Goal: Register for event/course: Sign up to attend an event or enroll in a course

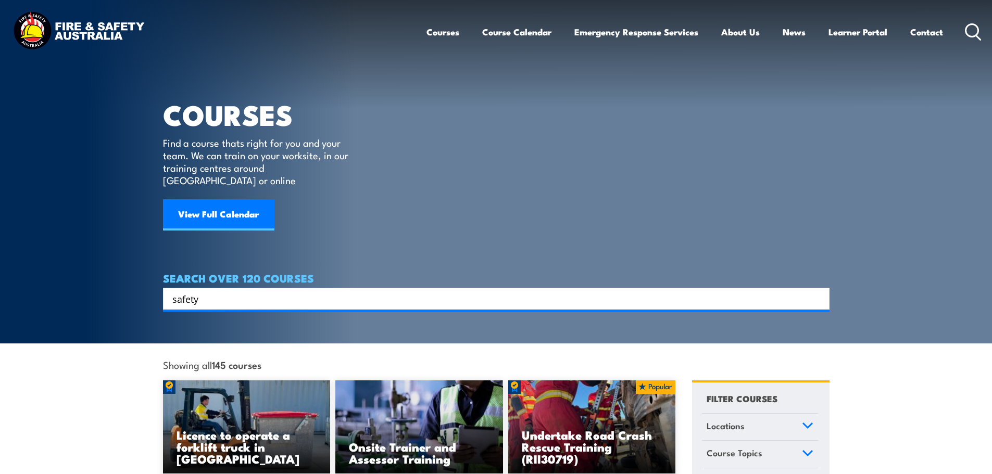
type input "safety"
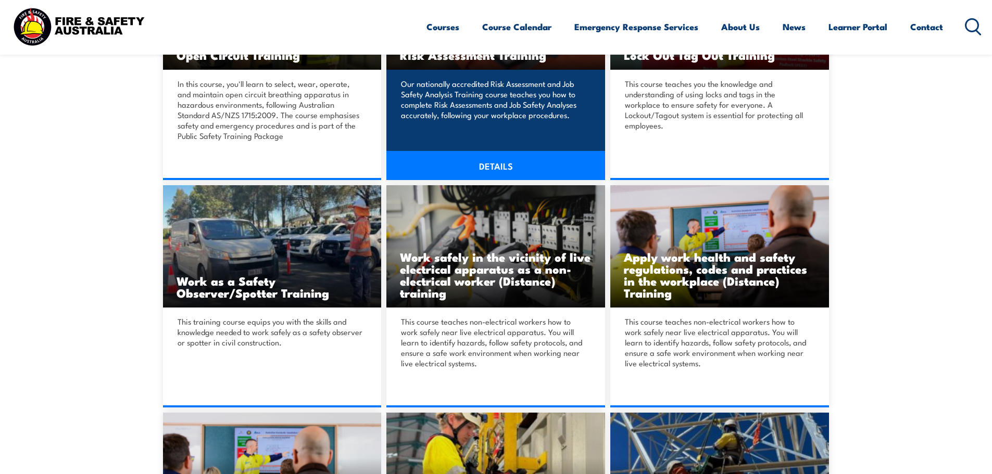
scroll to position [885, 0]
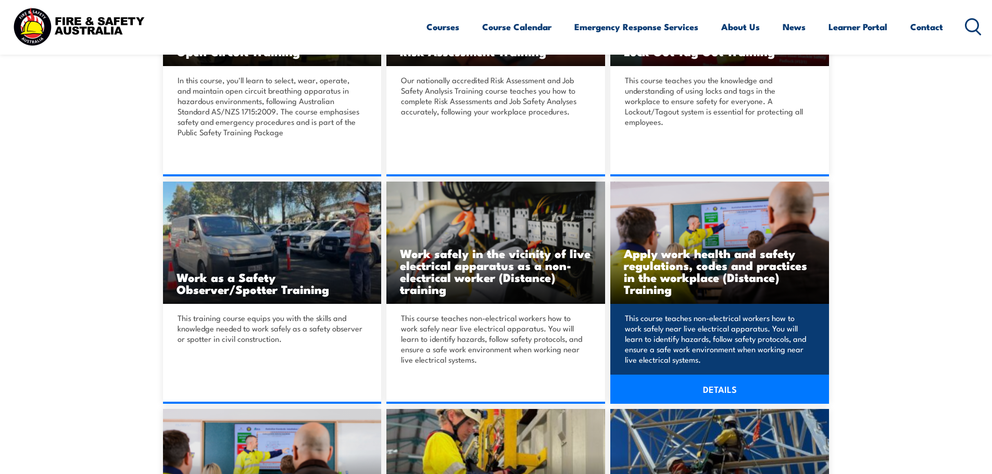
click at [730, 394] on link "DETAILS" at bounding box center [719, 389] width 219 height 29
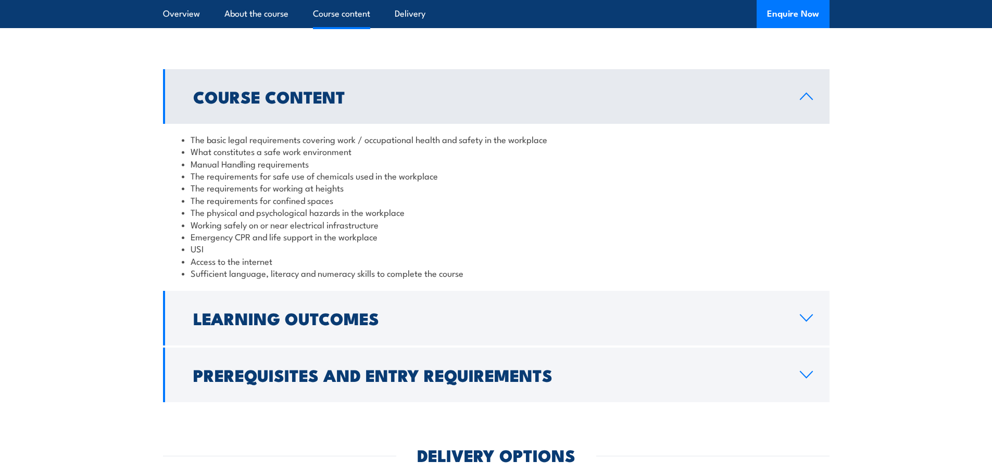
scroll to position [833, 0]
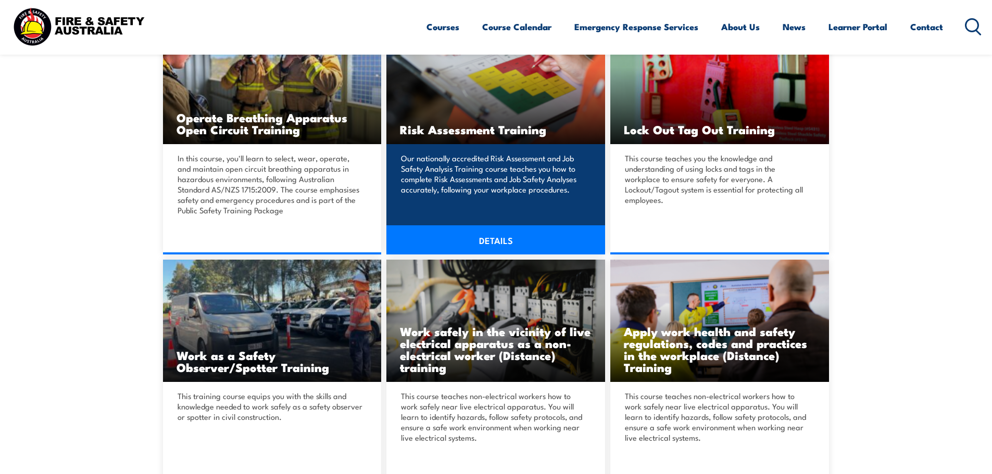
scroll to position [833, 0]
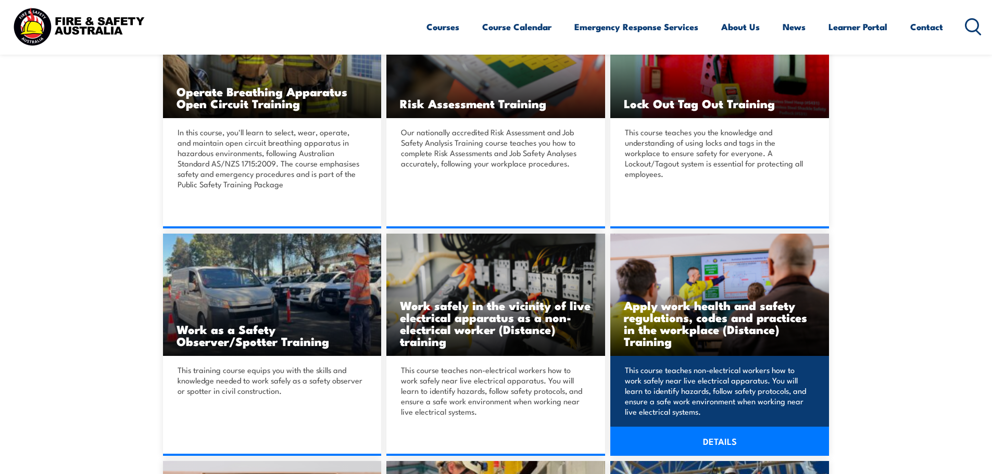
click at [714, 369] on p "This course teaches non-electrical workers how to work safely near live electri…" at bounding box center [718, 391] width 186 height 52
click at [721, 447] on link "DETAILS" at bounding box center [719, 441] width 219 height 29
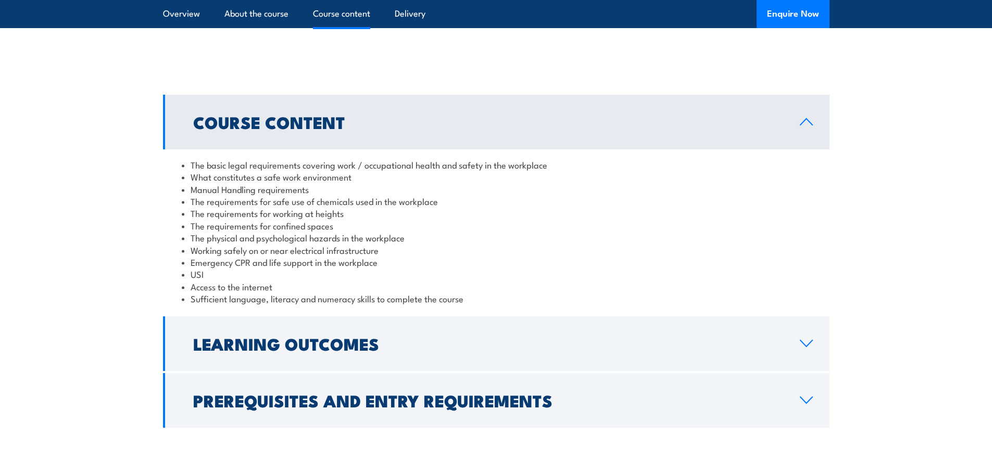
scroll to position [833, 0]
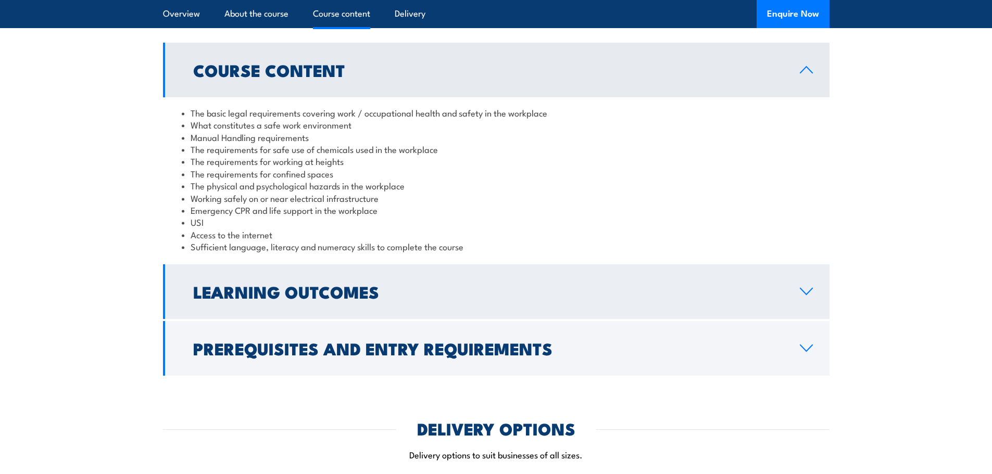
click at [802, 292] on icon at bounding box center [806, 291] width 14 height 8
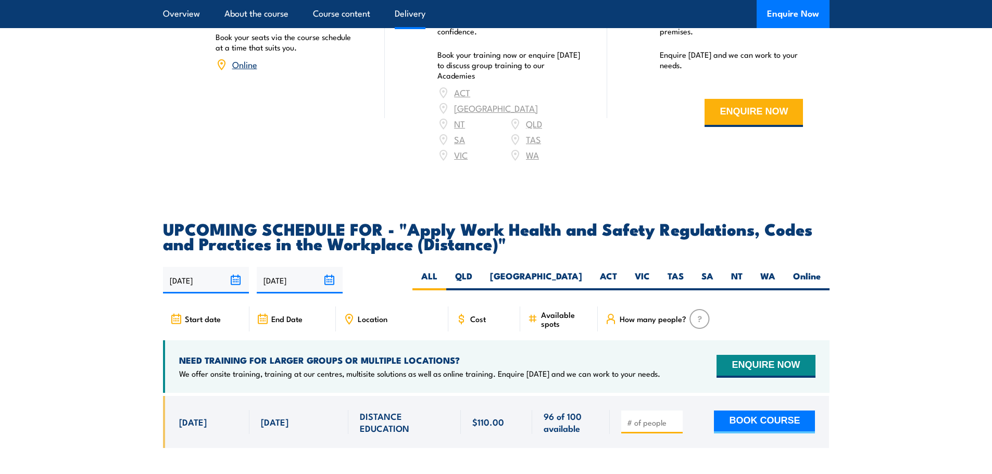
scroll to position [1353, 0]
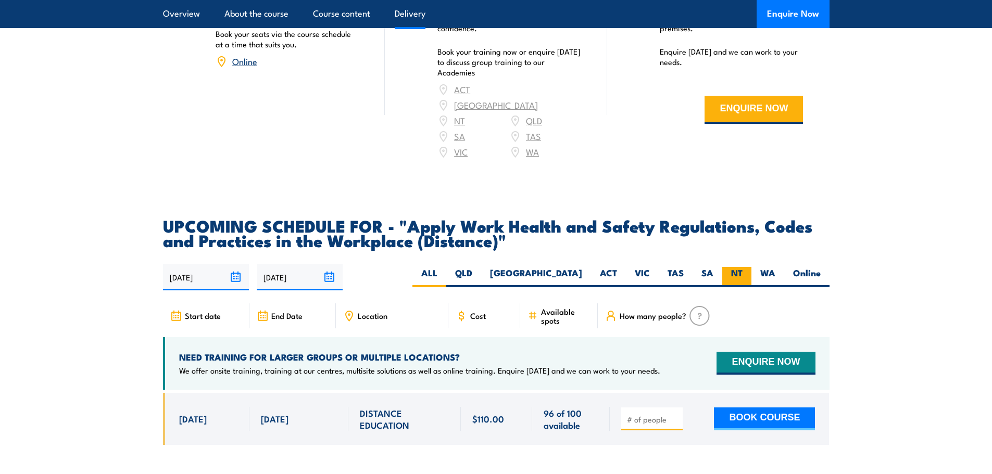
click at [727, 267] on label "NT" at bounding box center [736, 277] width 29 height 20
click at [742, 267] on input "NT" at bounding box center [745, 270] width 7 height 7
radio input "true"
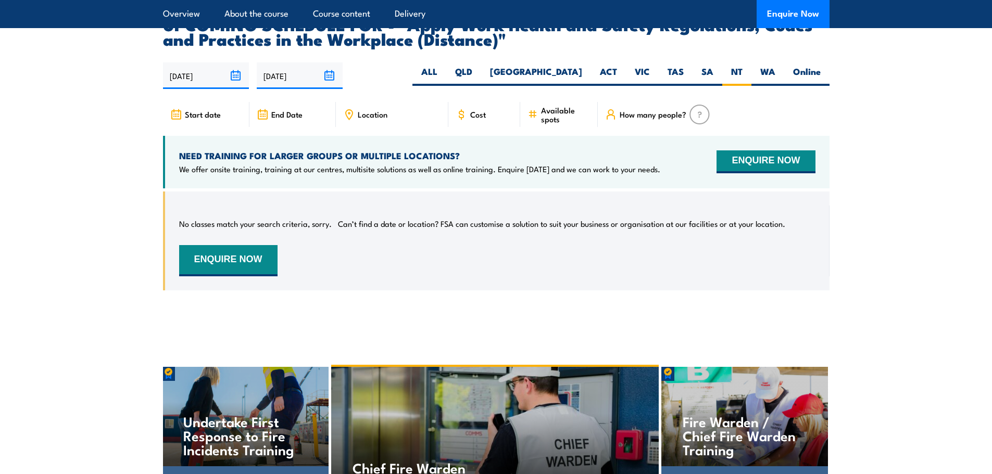
scroll to position [1653, 0]
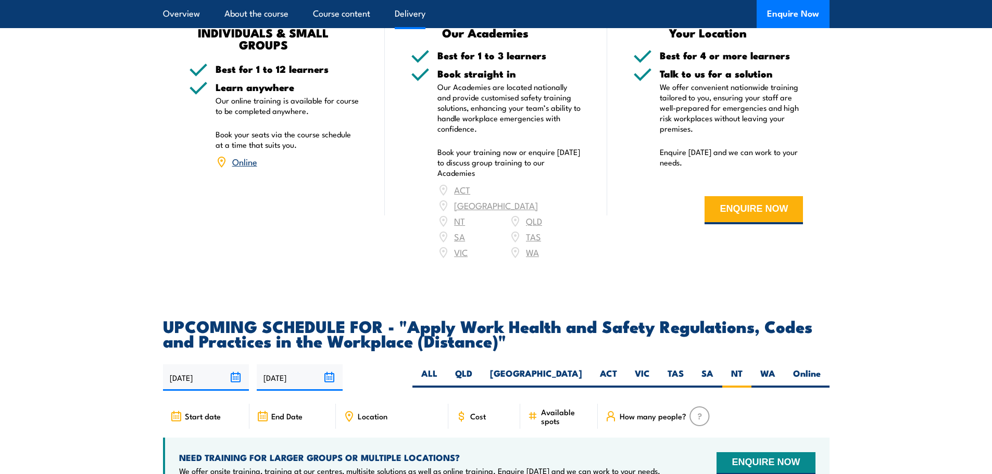
scroll to position [1353, 0]
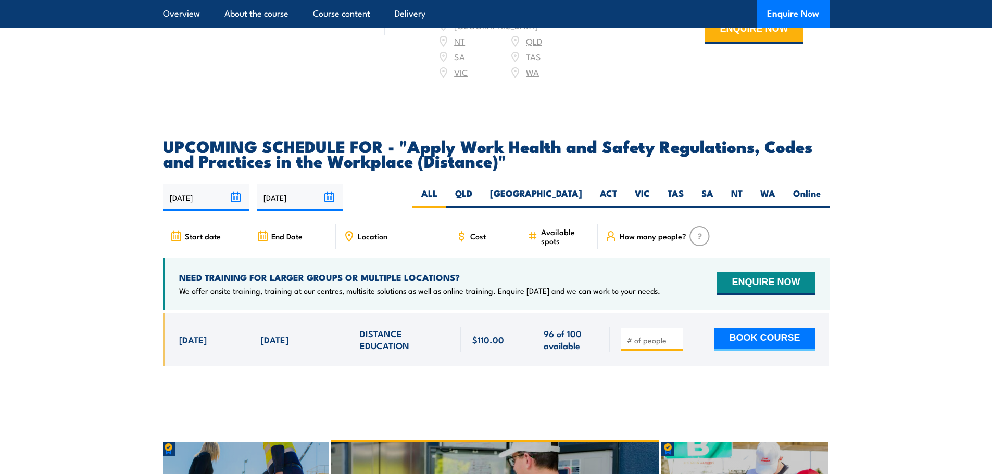
scroll to position [1562, 0]
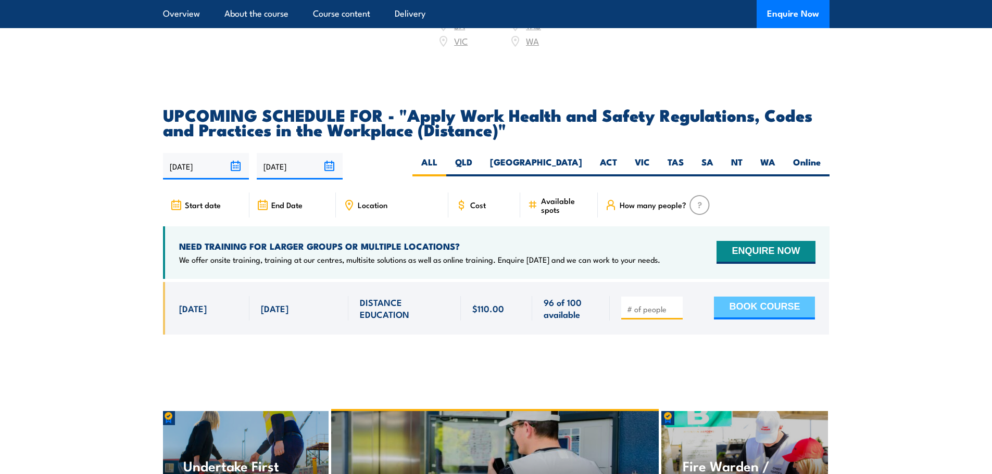
click at [752, 297] on button "BOOK COURSE" at bounding box center [764, 308] width 101 height 23
click at [652, 304] on input "number" at bounding box center [653, 309] width 52 height 10
type input "1"
click at [768, 297] on button "BOOK COURSE" at bounding box center [764, 308] width 101 height 23
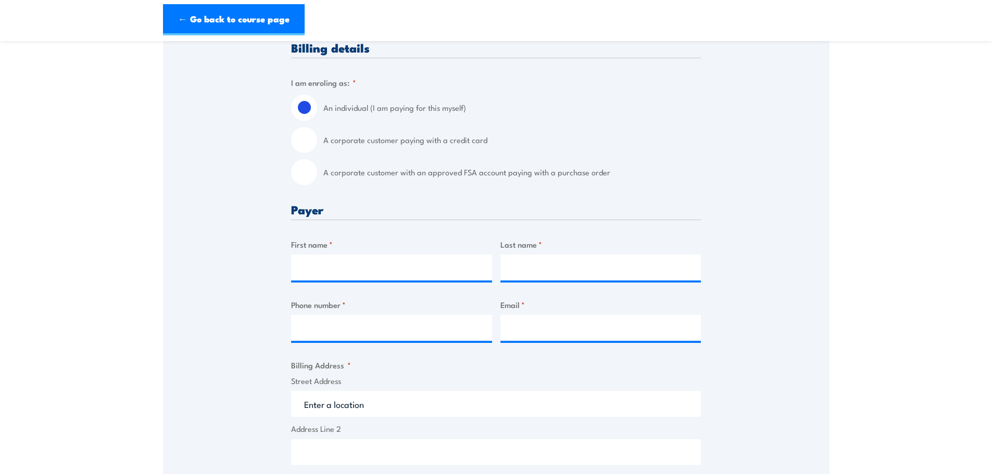
scroll to position [260, 0]
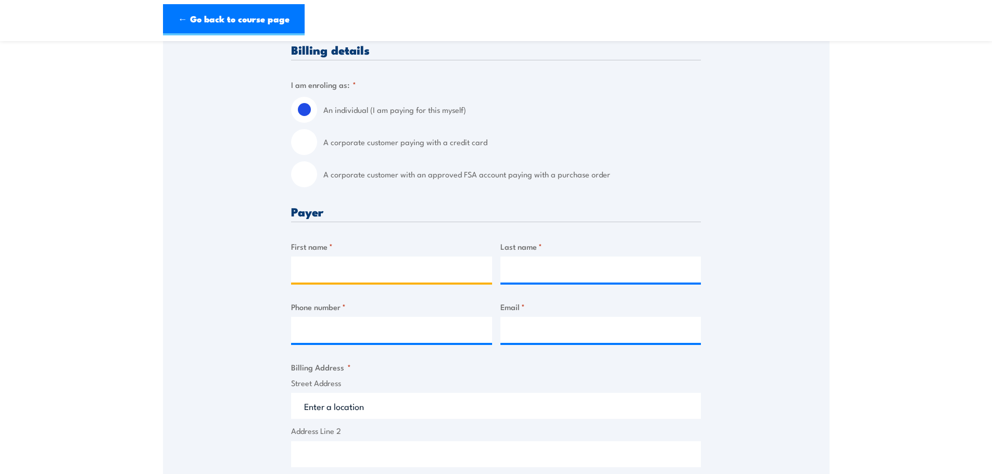
click at [391, 264] on input "First name *" at bounding box center [391, 270] width 201 height 26
type input "[PERSON_NAME]"
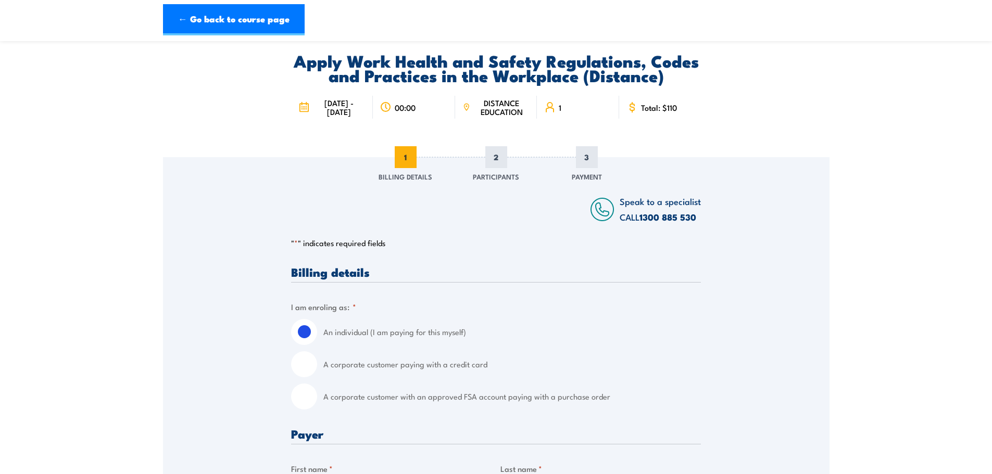
scroll to position [0, 0]
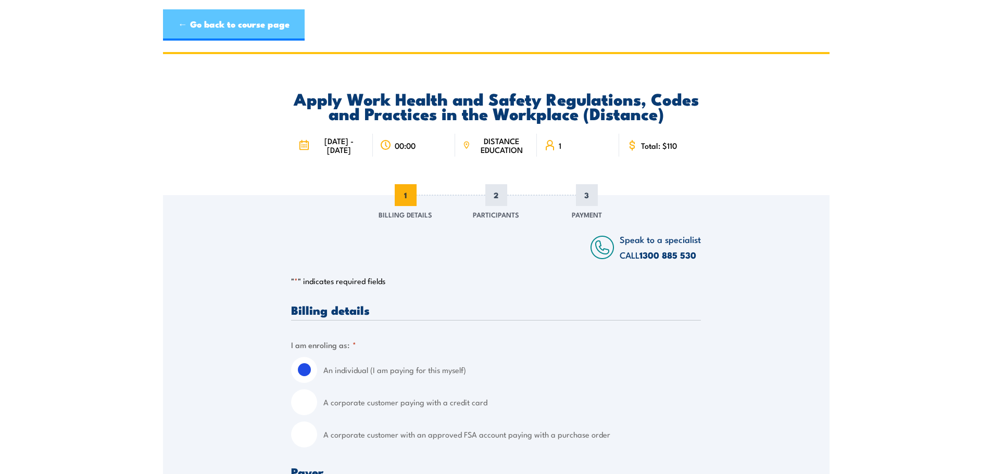
click at [220, 25] on link "← Go back to course page" at bounding box center [234, 24] width 142 height 31
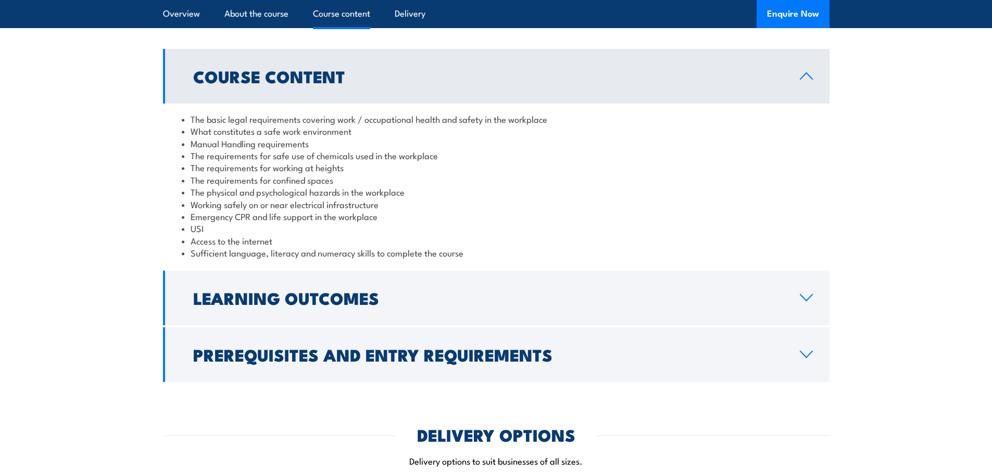
scroll to position [820, 0]
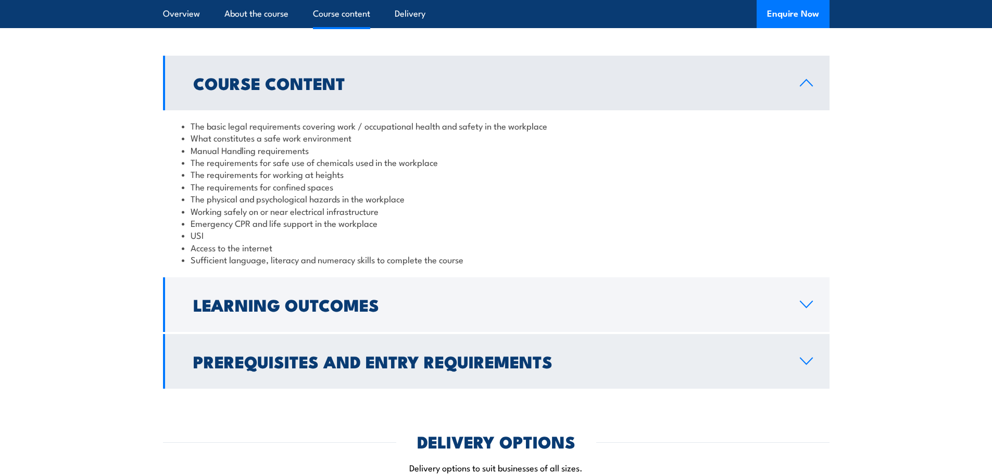
click at [801, 367] on link "Prerequisites and Entry Requirements" at bounding box center [496, 361] width 666 height 55
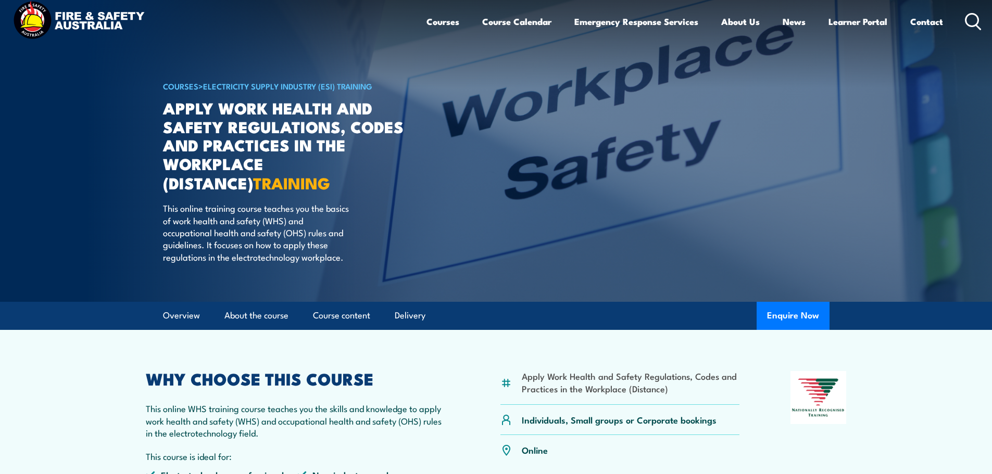
scroll to position [0, 0]
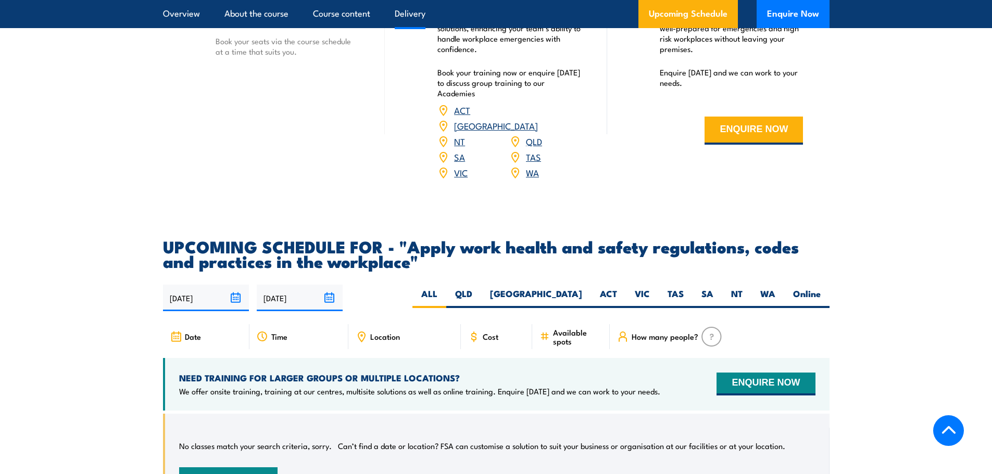
scroll to position [1510, 0]
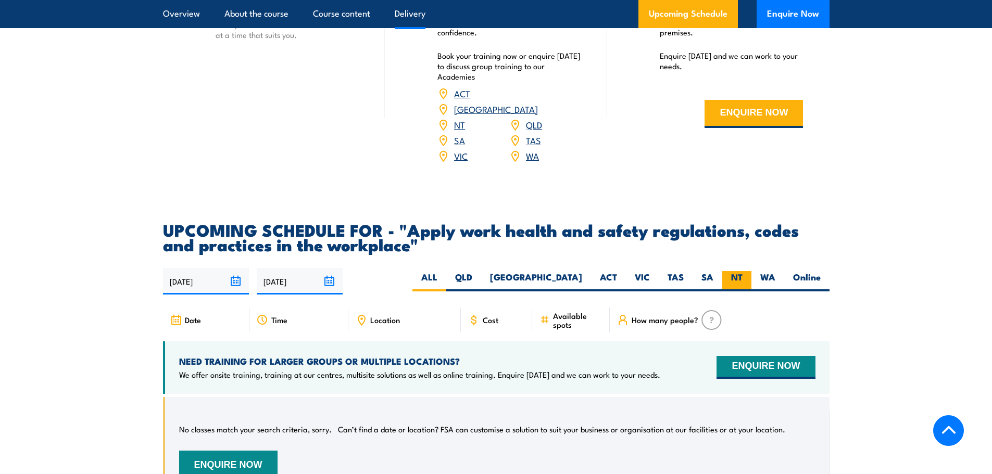
click at [730, 288] on label "NT" at bounding box center [736, 281] width 29 height 20
click at [742, 278] on input "NT" at bounding box center [745, 274] width 7 height 7
radio input "true"
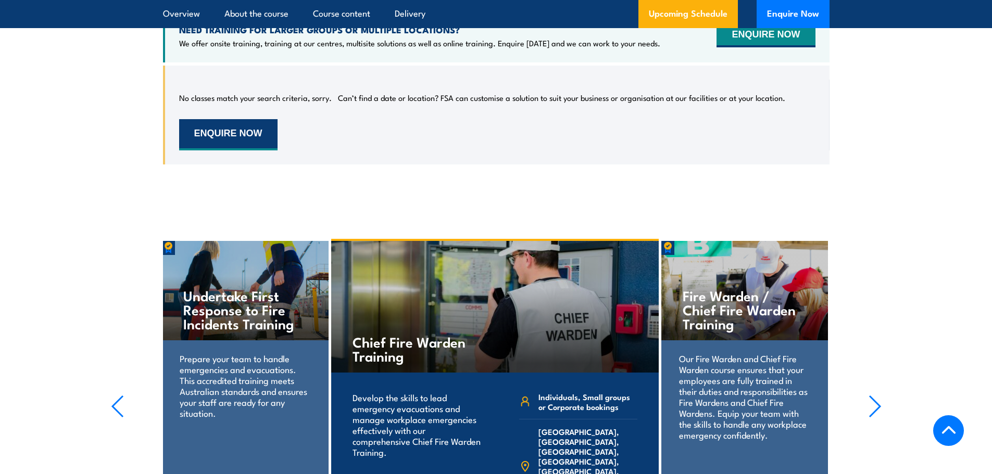
scroll to position [1844, 0]
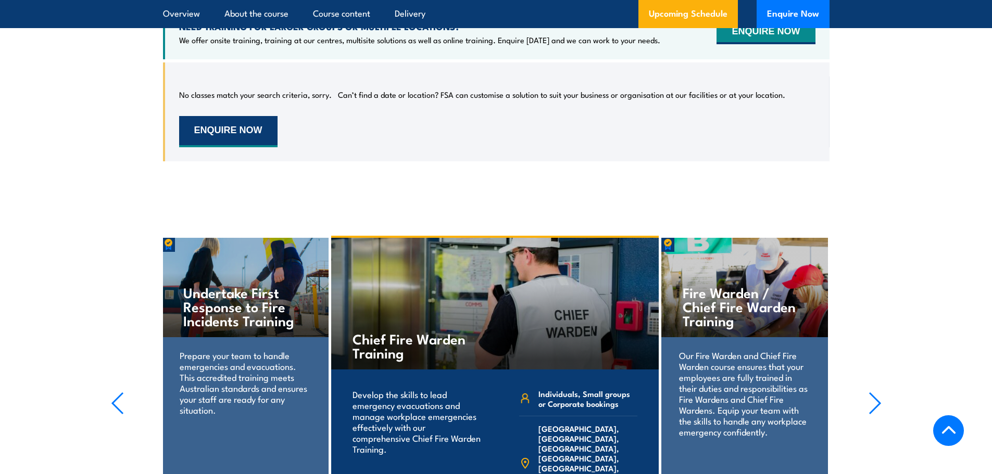
click at [215, 143] on button "ENQUIRE NOW" at bounding box center [228, 131] width 98 height 31
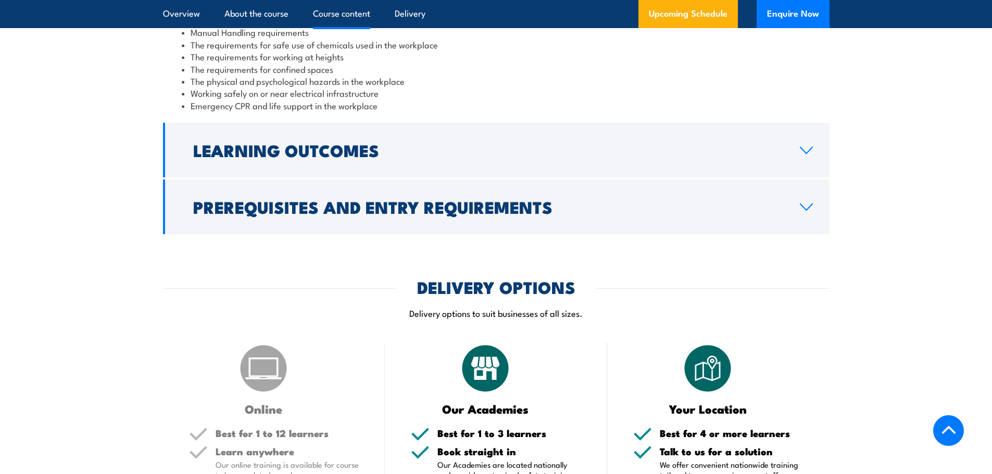
scroll to position [1041, 0]
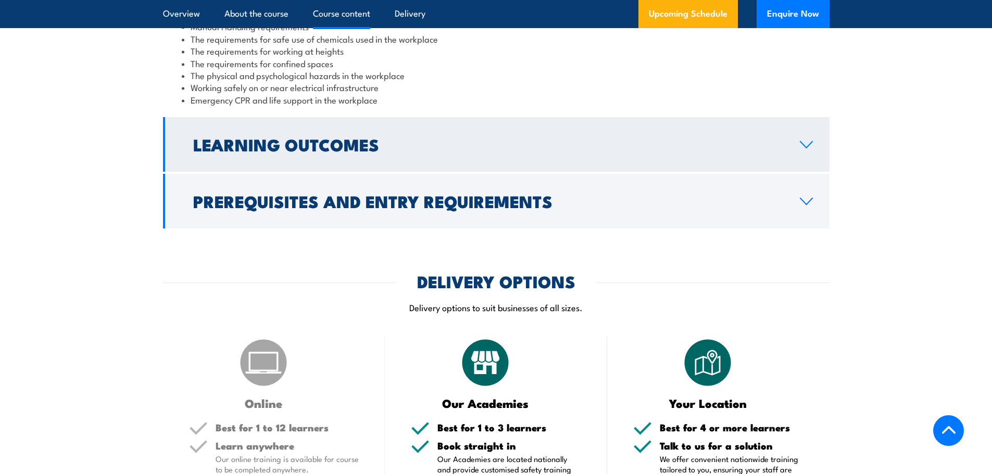
click at [807, 149] on icon at bounding box center [806, 145] width 14 height 8
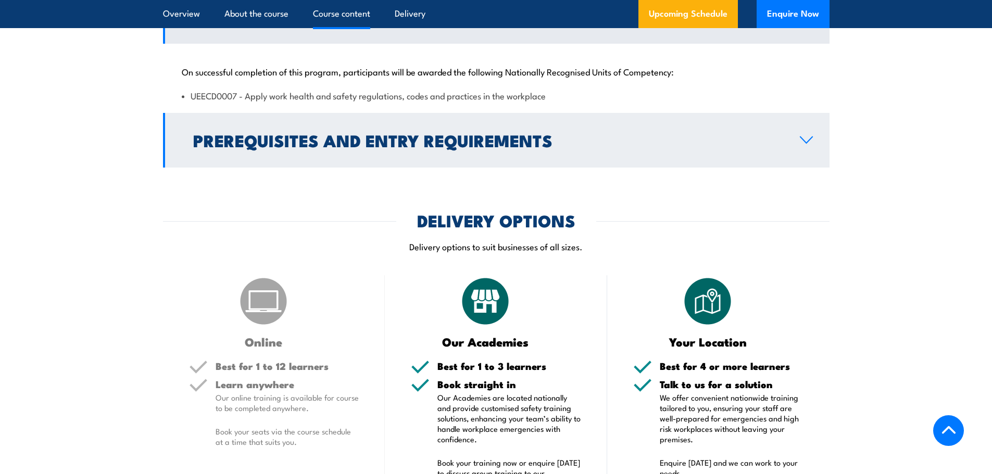
click at [810, 144] on icon at bounding box center [806, 140] width 14 height 8
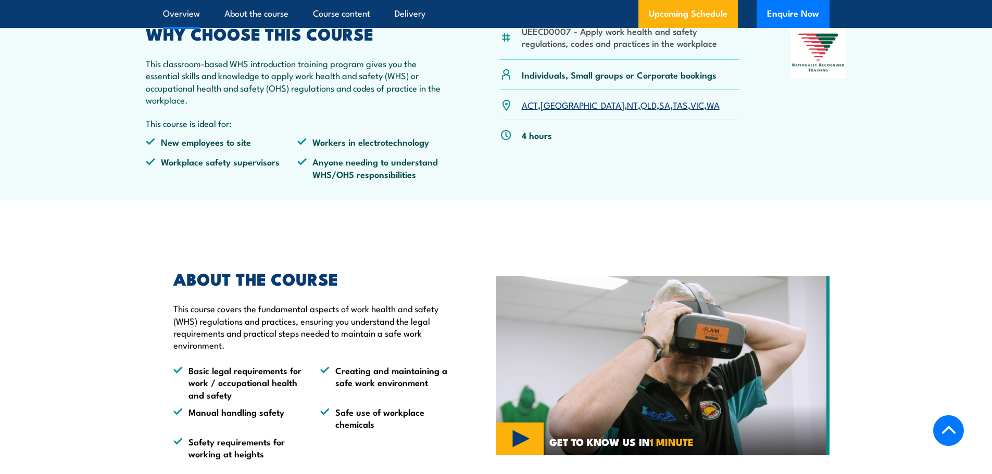
scroll to position [364, 0]
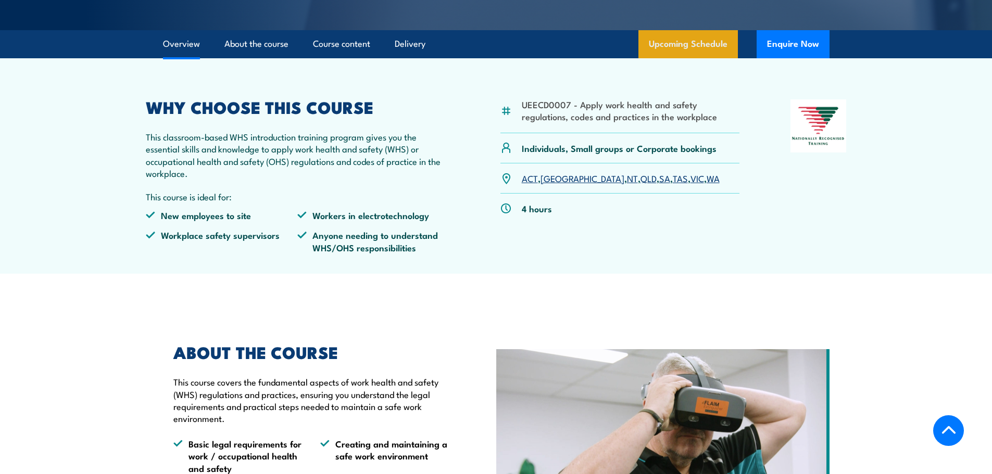
click at [669, 58] on link "Upcoming Schedule" at bounding box center [687, 44] width 99 height 28
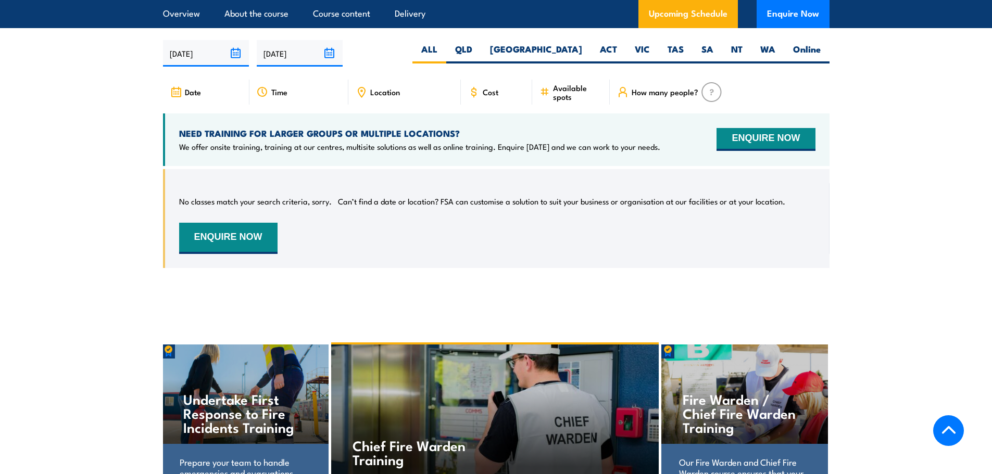
scroll to position [1715, 0]
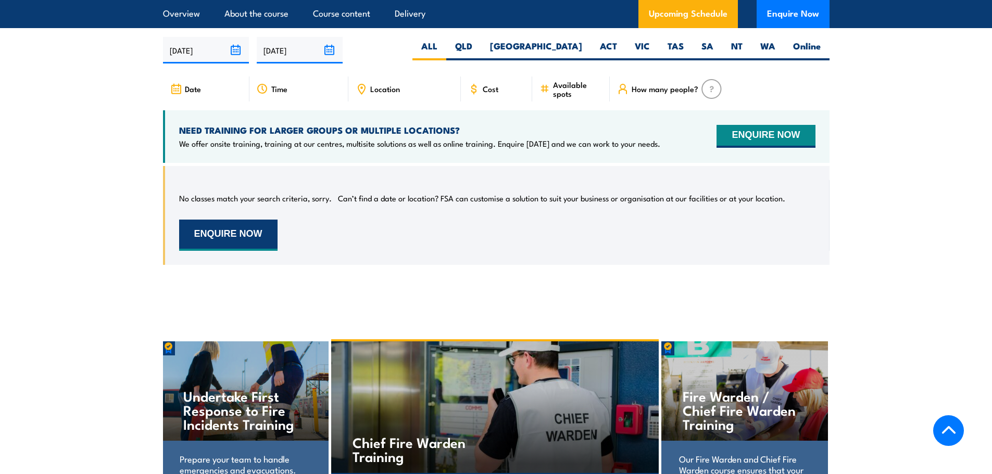
click at [239, 246] on button "ENQUIRE NOW" at bounding box center [228, 235] width 98 height 31
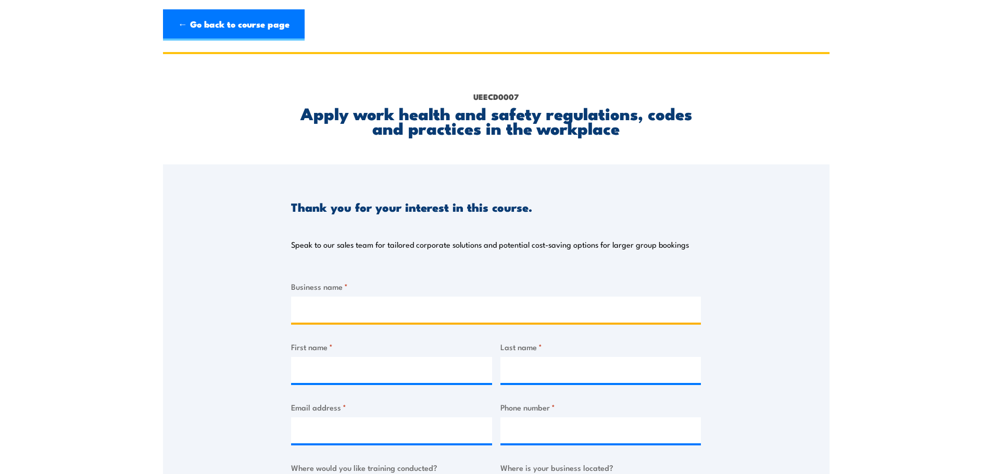
click at [331, 308] on input "Business name *" at bounding box center [496, 310] width 410 height 26
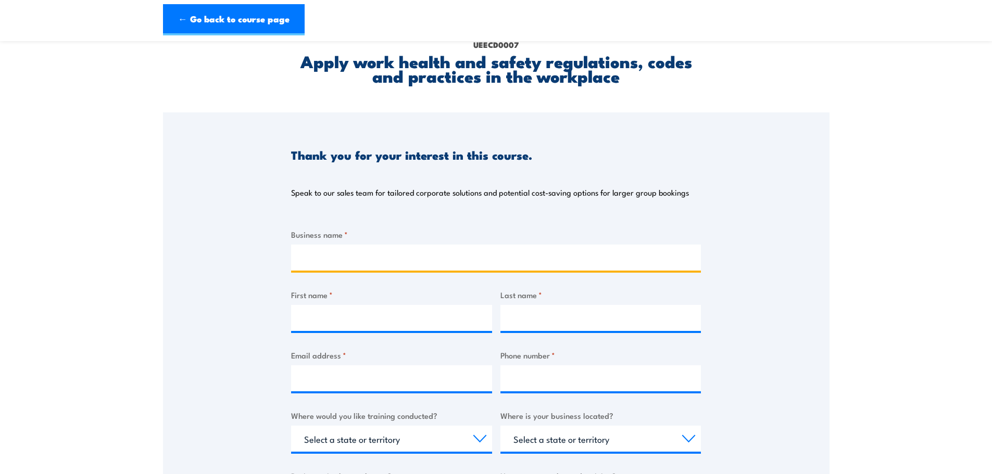
click at [327, 255] on input "Business name *" at bounding box center [496, 258] width 410 height 26
click at [330, 256] on input "Business name *" at bounding box center [496, 258] width 410 height 26
type input "city of Palmerston"
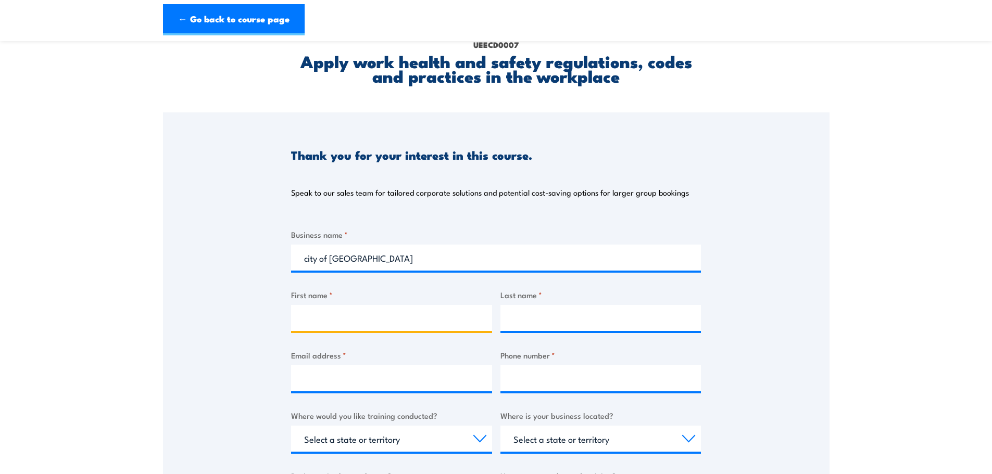
click at [337, 319] on input "First name *" at bounding box center [391, 318] width 201 height 26
type input "Dominic"
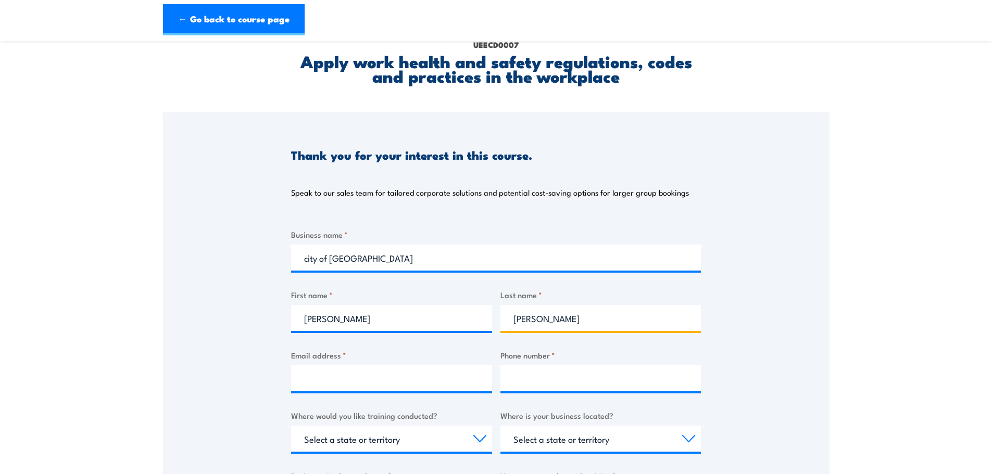
type input "Valluru"
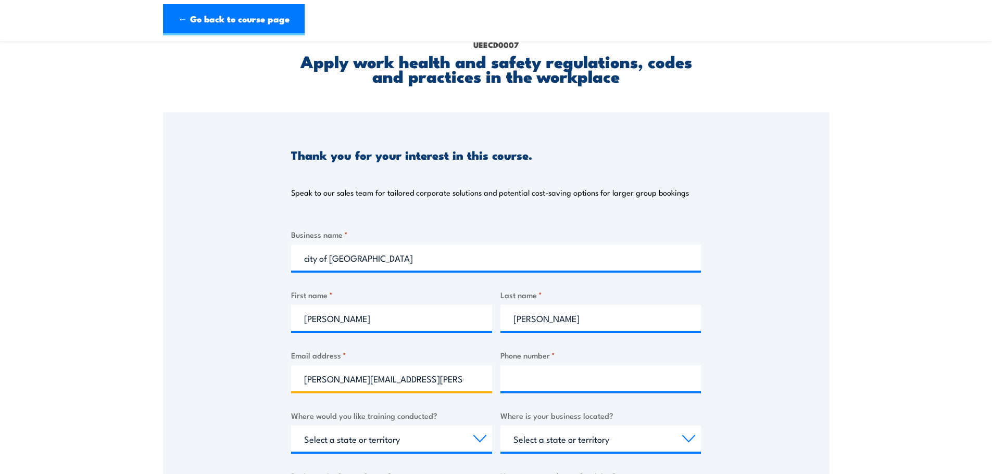
type input "Dominic.valluru@palmerston.nt.gov.au"
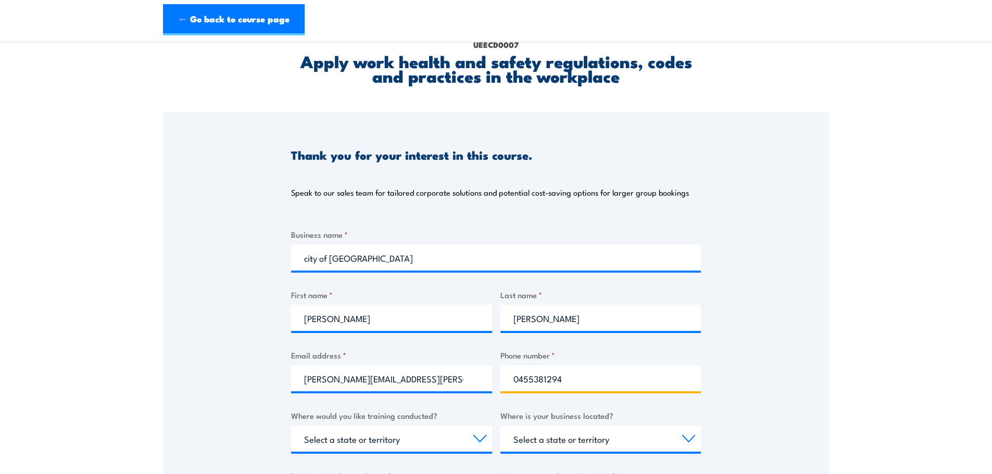
type input "0455381294"
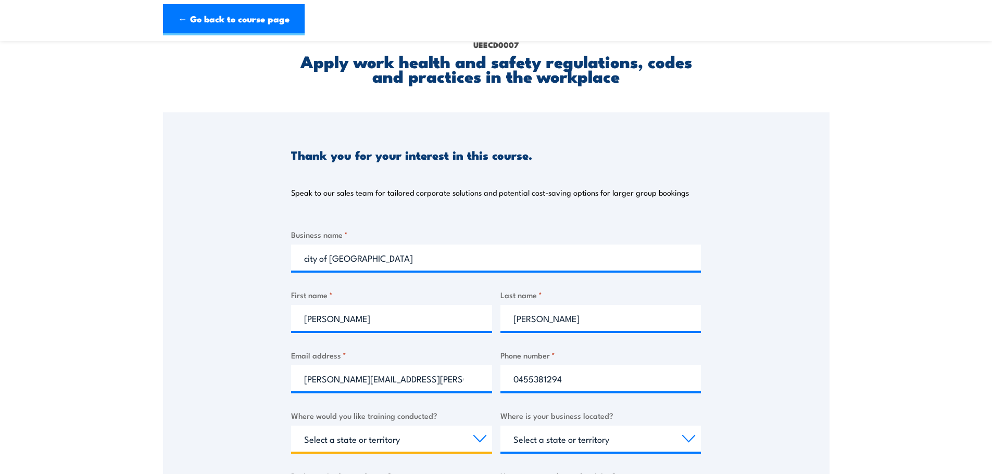
click at [361, 432] on select "Select a state or territory Nationally - multiple locations QLD NSW VIC SA ACT …" at bounding box center [391, 439] width 201 height 26
select select "NT"
click at [291, 426] on select "Select a state or territory Nationally - multiple locations QLD NSW VIC SA ACT …" at bounding box center [391, 439] width 201 height 26
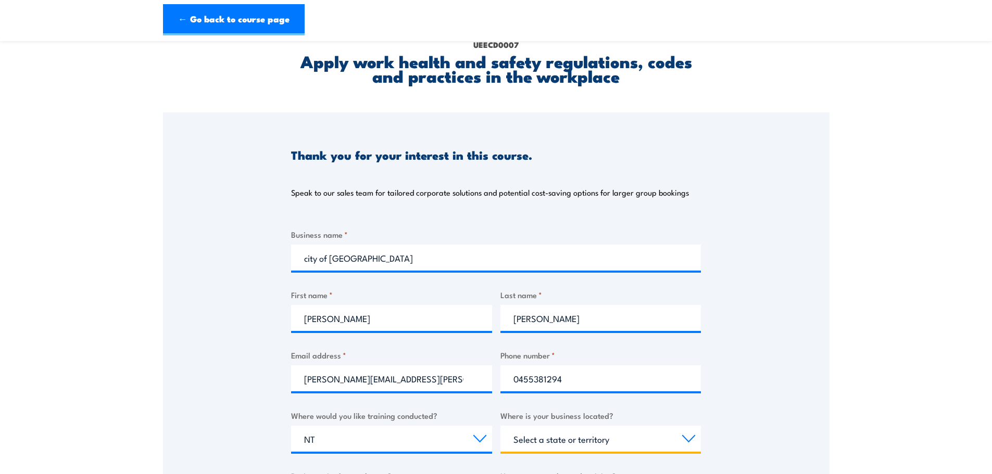
click at [595, 445] on select "Select a state or territory QLD NSW VIC SA ACT WA TAS NT" at bounding box center [600, 439] width 201 height 26
select select "NT"
click at [500, 426] on select "Select a state or territory QLD NSW VIC SA ACT WA TAS NT" at bounding box center [600, 439] width 201 height 26
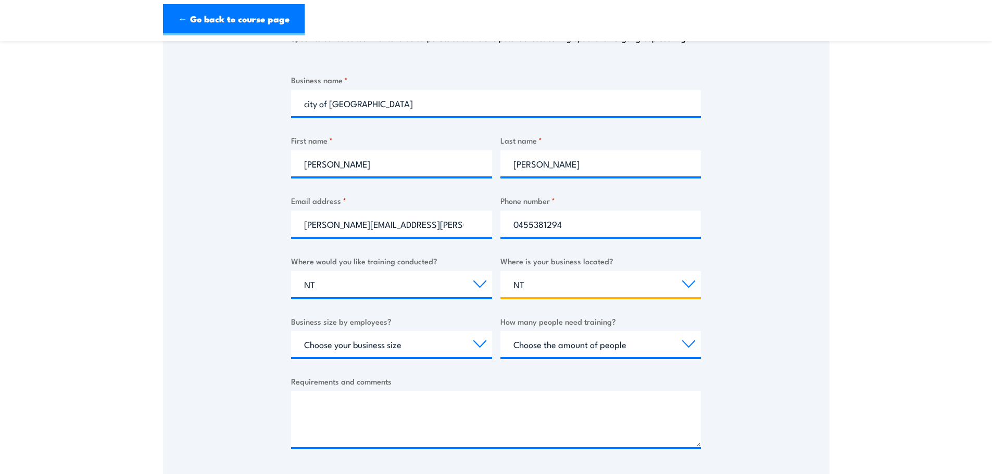
scroll to position [208, 0]
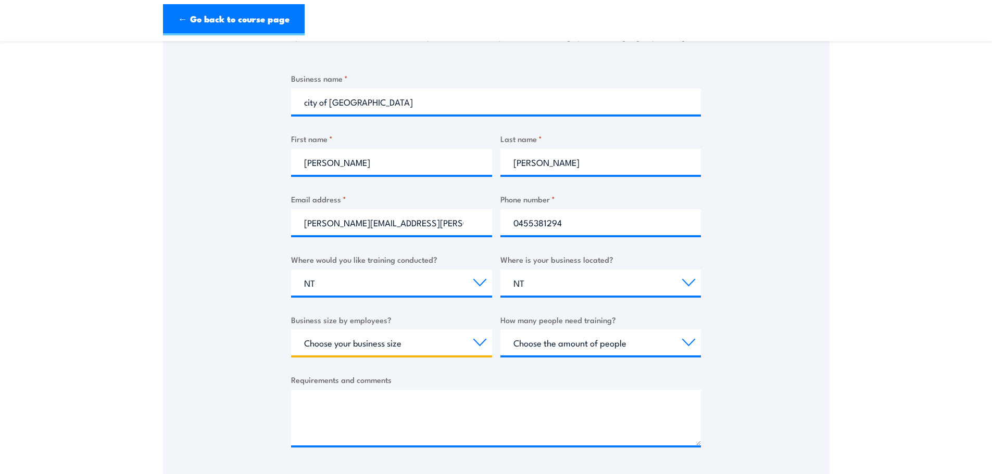
click at [386, 350] on select "Choose your business size 1 to 19 20 to 199 200+" at bounding box center [391, 343] width 201 height 26
select select "1 to 19"
click at [291, 330] on select "Choose your business size 1 to 19 20 to 199 200+" at bounding box center [391, 343] width 201 height 26
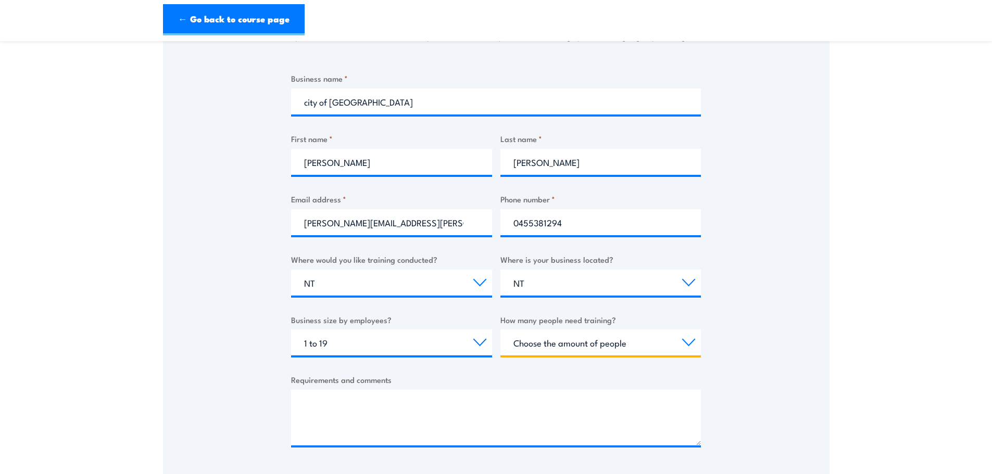
click at [576, 346] on select "Choose the amount of people 1 to 4 5 to 19 20+" at bounding box center [600, 343] width 201 height 26
select select "1 to 4"
click at [500, 330] on select "Choose the amount of people 1 to 4 5 to 19 20+" at bounding box center [600, 343] width 201 height 26
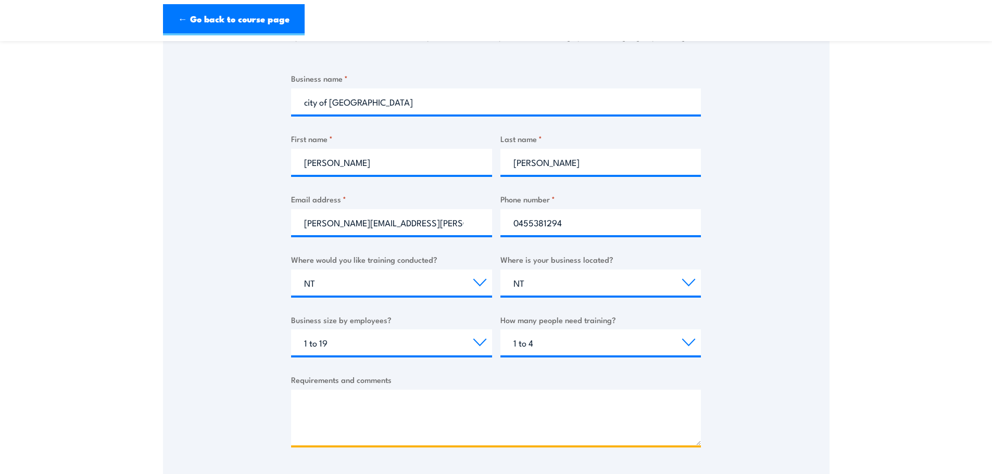
click at [341, 407] on textarea "Requirements and comments" at bounding box center [496, 418] width 410 height 56
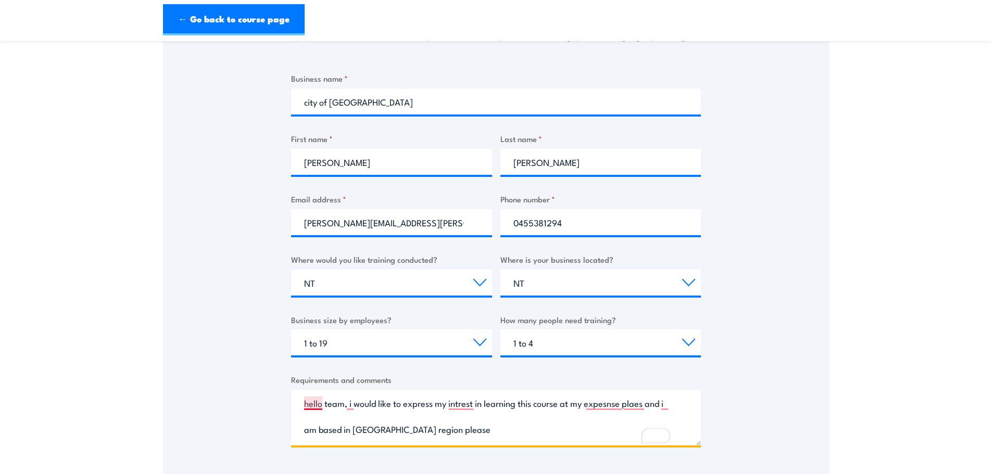
click at [312, 403] on textarea "hello team, i would like to express my intrest in learning this course at my ex…" at bounding box center [496, 418] width 410 height 56
click at [350, 405] on textarea "Hello team, i would like to express my intrest in learning this course at my ex…" at bounding box center [496, 418] width 410 height 56
click at [460, 405] on textarea "Hello team, I would like to express my intrest in learning this course at my ex…" at bounding box center [496, 418] width 410 height 56
click at [611, 405] on textarea "Hello team, I would like to express my interest in learning this course at my e…" at bounding box center [496, 418] width 410 height 56
click at [607, 402] on textarea "Hello team, I would like to express my interest in learning this course at my e…" at bounding box center [496, 418] width 410 height 56
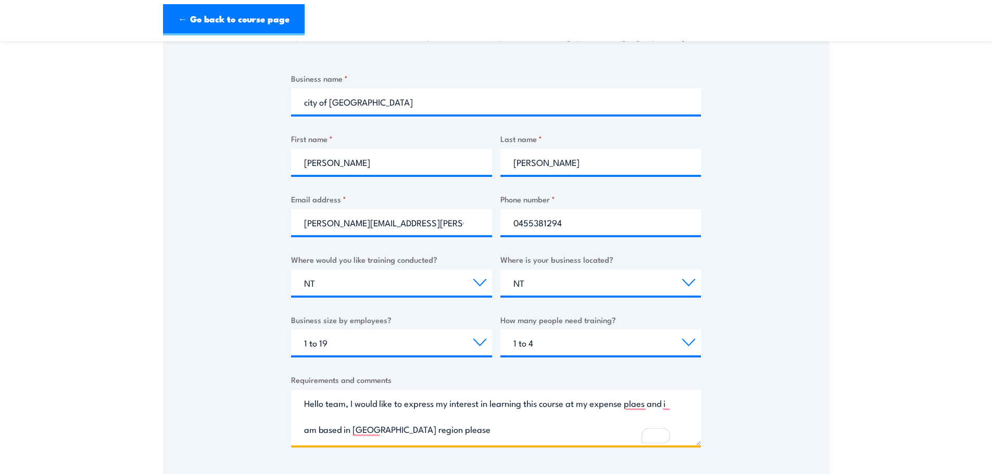
click at [637, 410] on textarea "Hello team, I would like to express my interest in learning this course at my e…" at bounding box center [496, 418] width 410 height 56
click at [637, 400] on textarea "Hello team, I would like to express my interest in learning this course at my e…" at bounding box center [496, 418] width 410 height 56
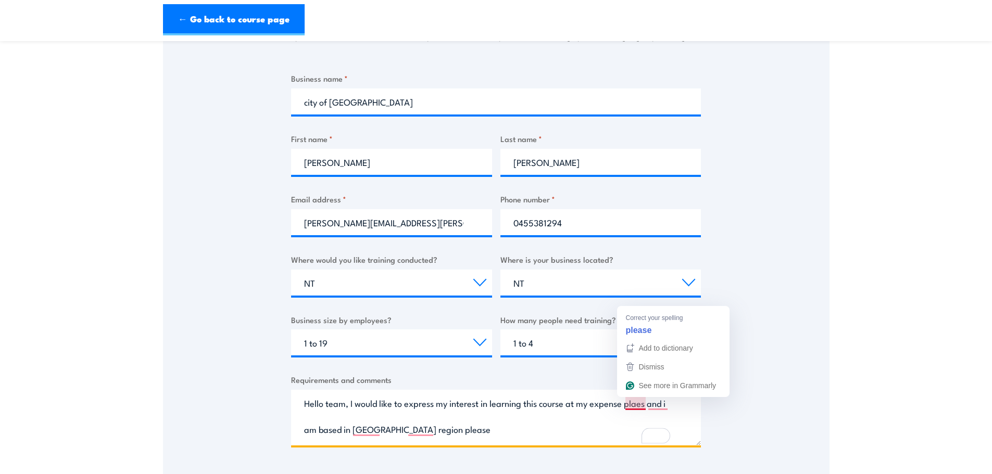
click at [633, 404] on textarea "Hello team, I would like to express my interest in learning this course at my e…" at bounding box center [496, 418] width 410 height 56
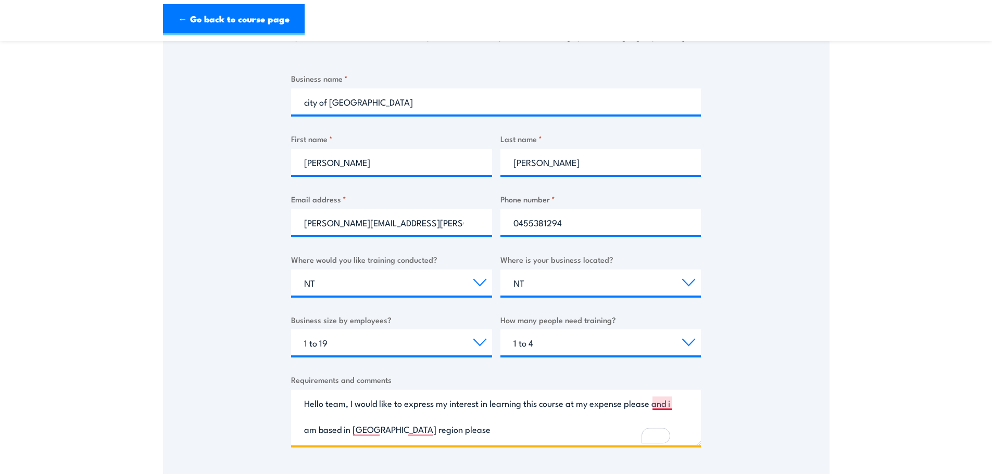
click at [660, 409] on textarea "Hello team, I would like to express my interest in learning this course at my e…" at bounding box center [496, 418] width 410 height 56
click at [661, 403] on textarea "Hello team, I would like to express my interest in learning this course at my e…" at bounding box center [496, 418] width 410 height 56
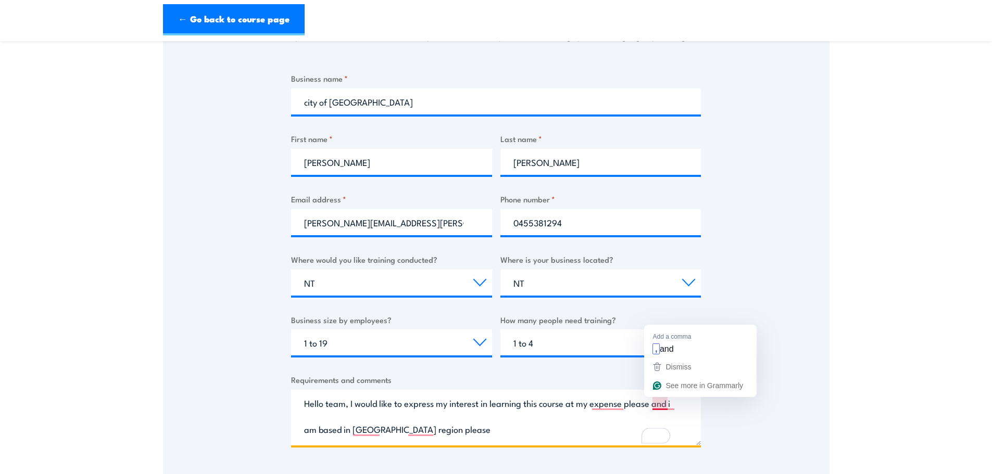
click at [662, 410] on textarea "Hello team, I would like to express my interest in learning this course at my e…" at bounding box center [496, 418] width 410 height 56
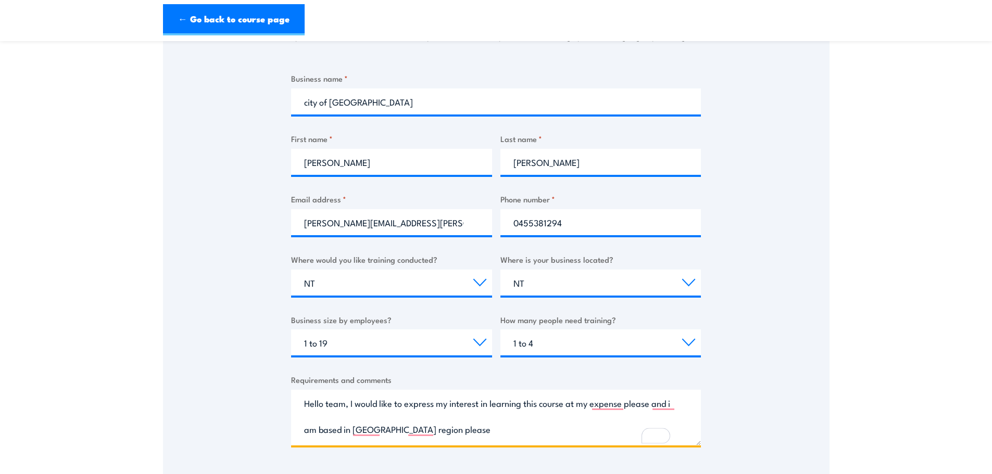
click at [662, 405] on textarea "Hello team, I would like to express my interest in learning this course at my e…" at bounding box center [496, 418] width 410 height 56
click at [609, 409] on textarea "Hello team, I would like to express my interest in learning this course at my e…" at bounding box center [496, 418] width 410 height 56
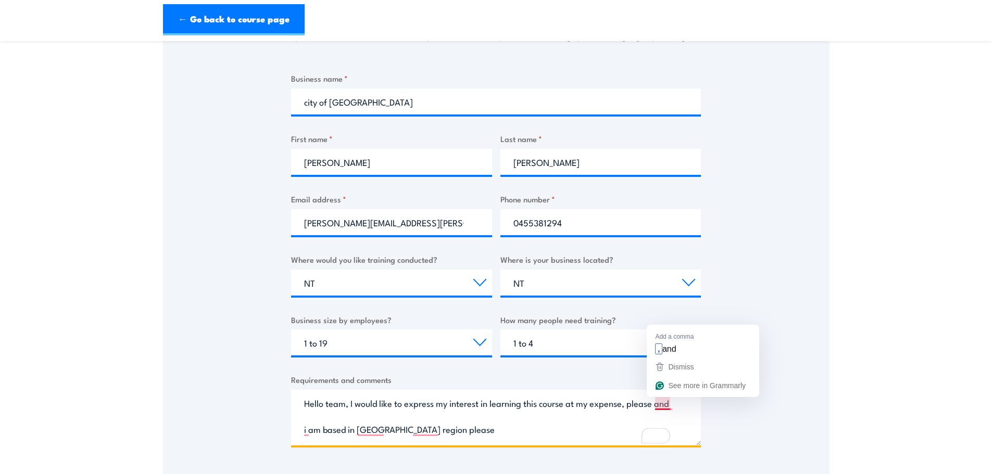
click at [665, 405] on textarea "Hello team, I would like to express my interest in learning this course at my e…" at bounding box center [496, 418] width 410 height 56
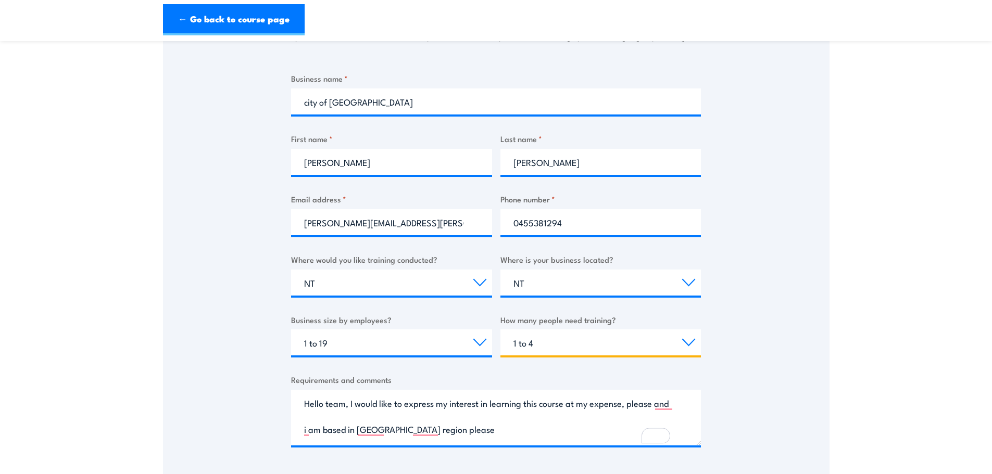
click at [677, 344] on select "Choose the amount of people 1 to 4 5 to 19 20+" at bounding box center [600, 343] width 201 height 26
click at [524, 458] on div "Business name * city of Palmerston First name * Dominic Last name * Valluru Ema…" at bounding box center [496, 267] width 410 height 391
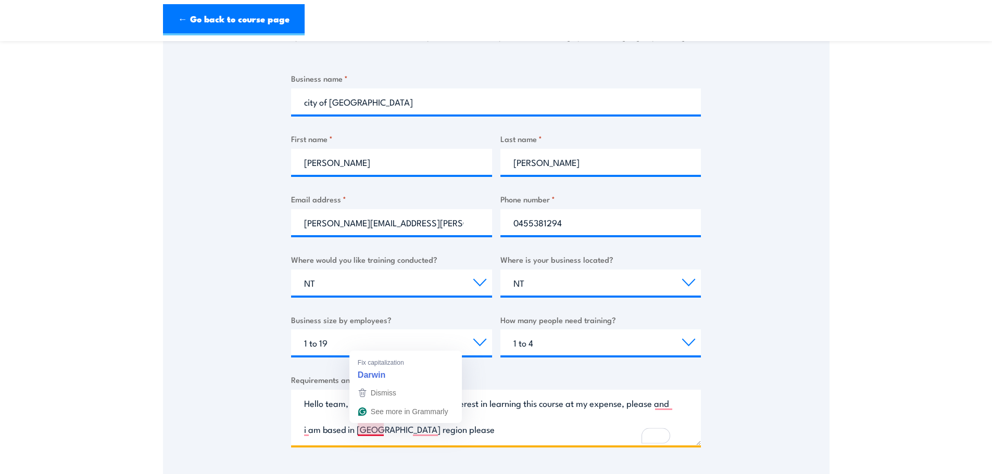
click at [368, 430] on textarea "Hello team, I would like to express my interest in learning this course at my e…" at bounding box center [496, 418] width 410 height 56
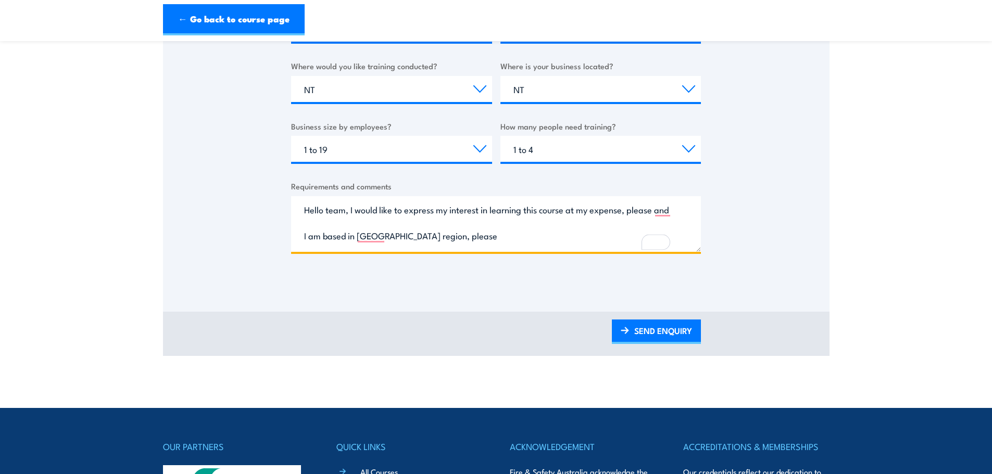
scroll to position [156, 0]
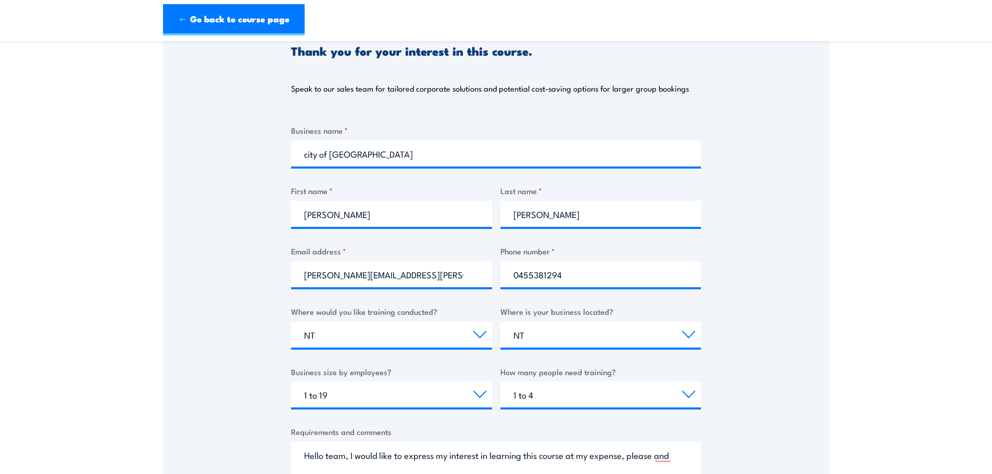
type textarea "Hello team, I would like to express my interest in learning this course at my e…"
click at [374, 393] on select "Choose your business size 1 to 19 20 to 199 200+" at bounding box center [391, 395] width 201 height 26
click at [260, 381] on div "Thank you for your interest in this course. Speak to our sales team for tailore…" at bounding box center [496, 268] width 666 height 520
drag, startPoint x: 361, startPoint y: 391, endPoint x: 251, endPoint y: 395, distance: 109.9
click at [251, 395] on div "Thank you for your interest in this course. Speak to our sales team for tailore…" at bounding box center [496, 268] width 666 height 520
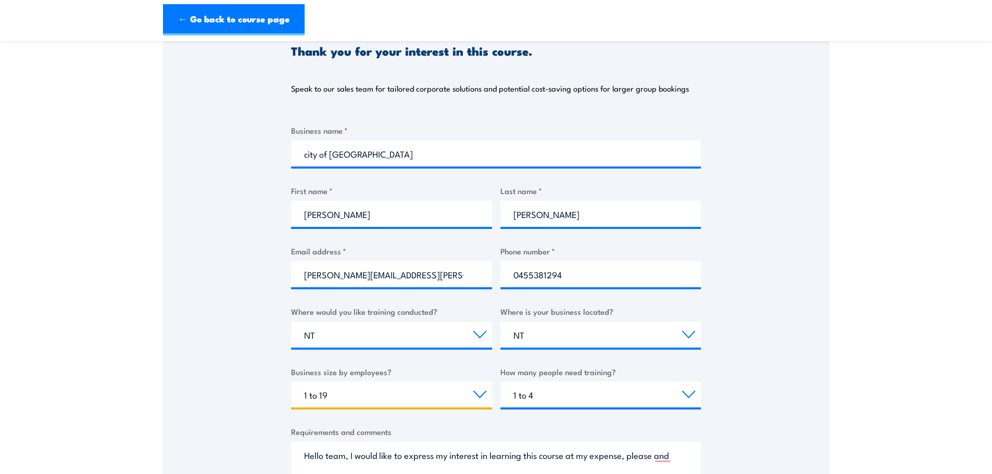
select select
click at [291, 382] on select "Choose your business size 1 to 19 20 to 199 200+" at bounding box center [391, 395] width 201 height 26
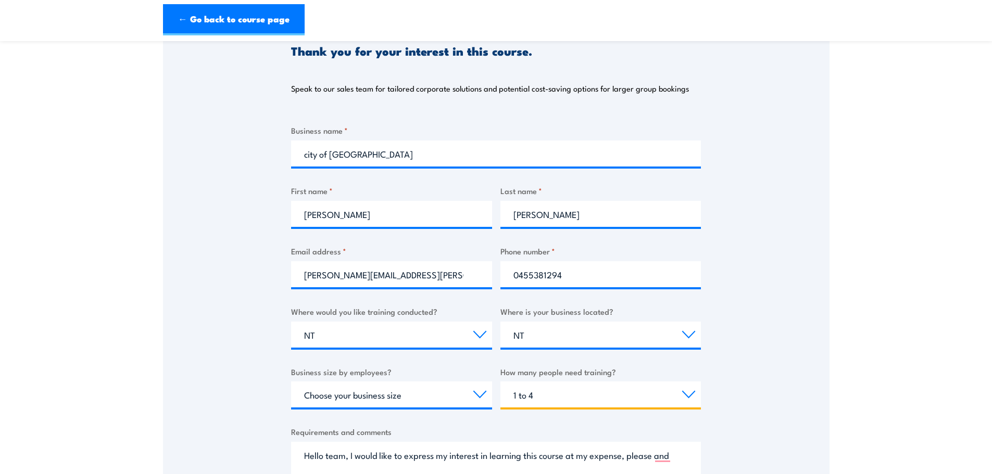
click at [559, 399] on select "Choose the amount of people 1 to 4 5 to 19 20+" at bounding box center [600, 395] width 201 height 26
select select
click at [500, 382] on select "Choose the amount of people 1 to 4 5 to 19 20+" at bounding box center [600, 395] width 201 height 26
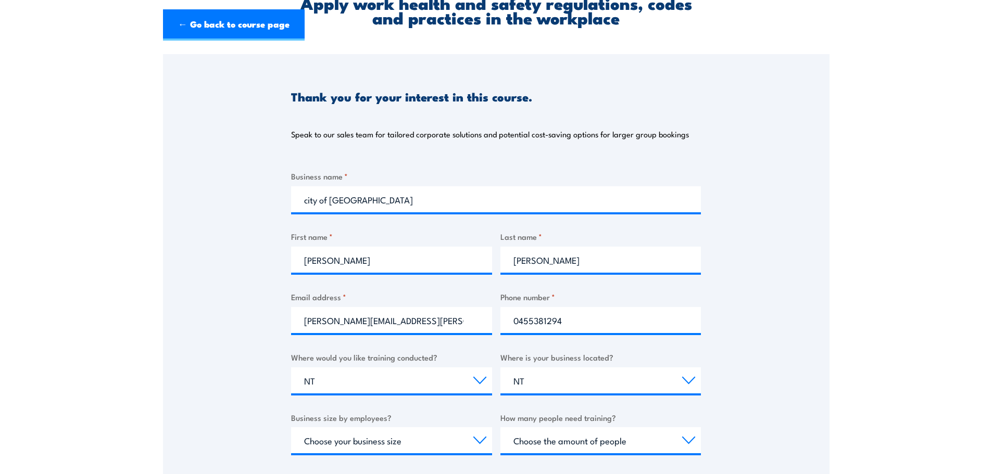
scroll to position [0, 0]
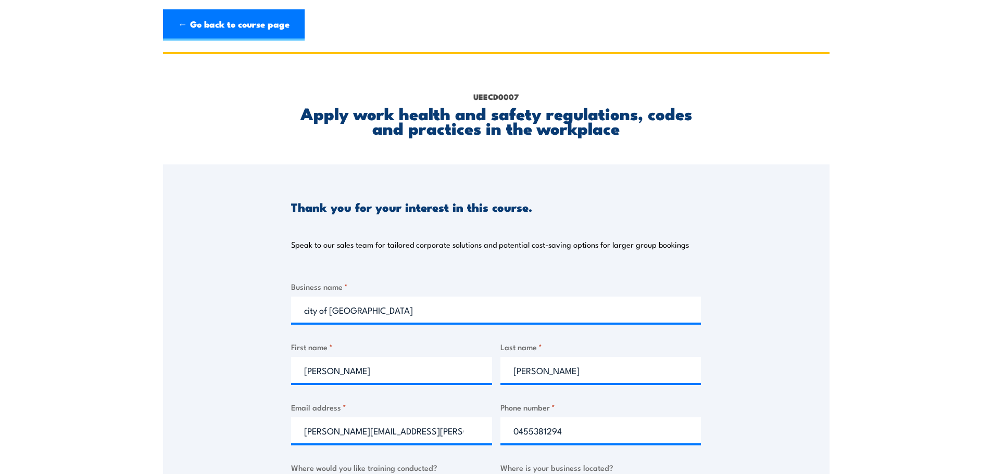
type textarea "Hello team, I would like to express my interest in learning this course at my e…"
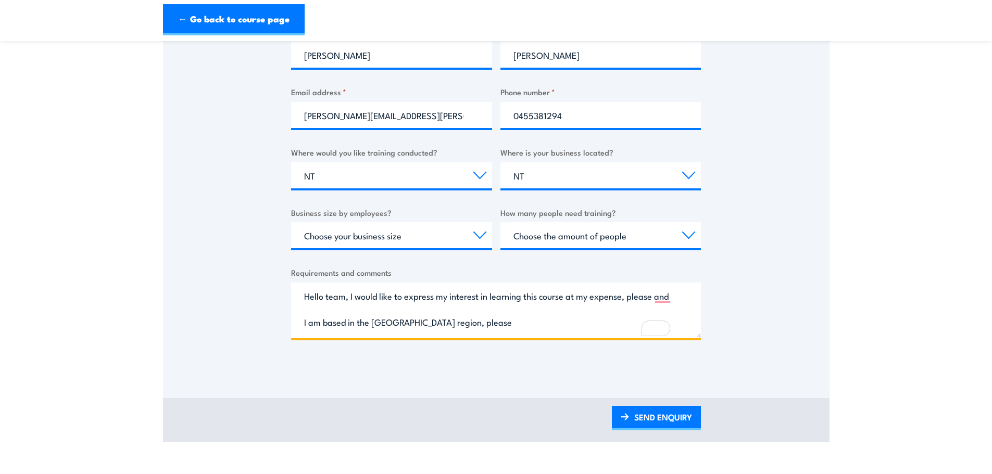
scroll to position [364, 0]
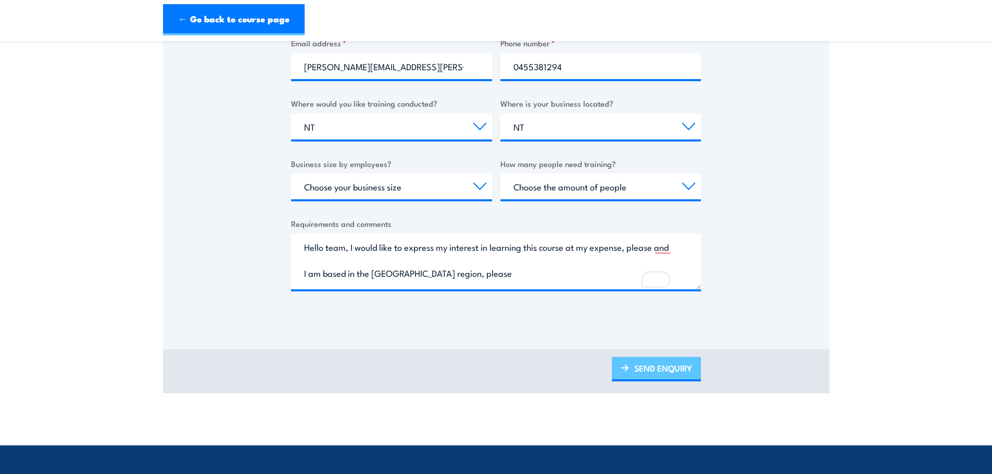
click at [638, 368] on link "SEND ENQUIRY" at bounding box center [656, 369] width 89 height 24
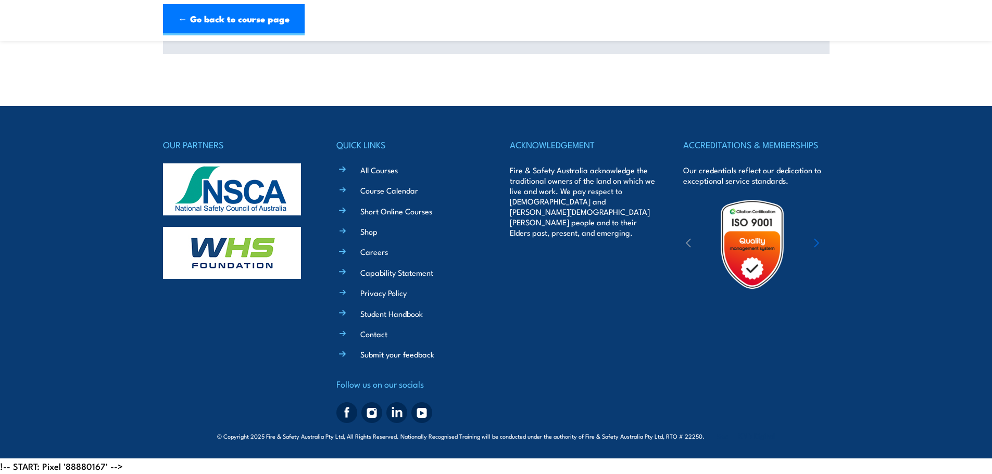
scroll to position [0, 0]
click at [652, 365] on div "ACKNOWLEDGEMENT Fire & Safety Australia acknowledge the traditional owners of t…" at bounding box center [583, 282] width 146 height 290
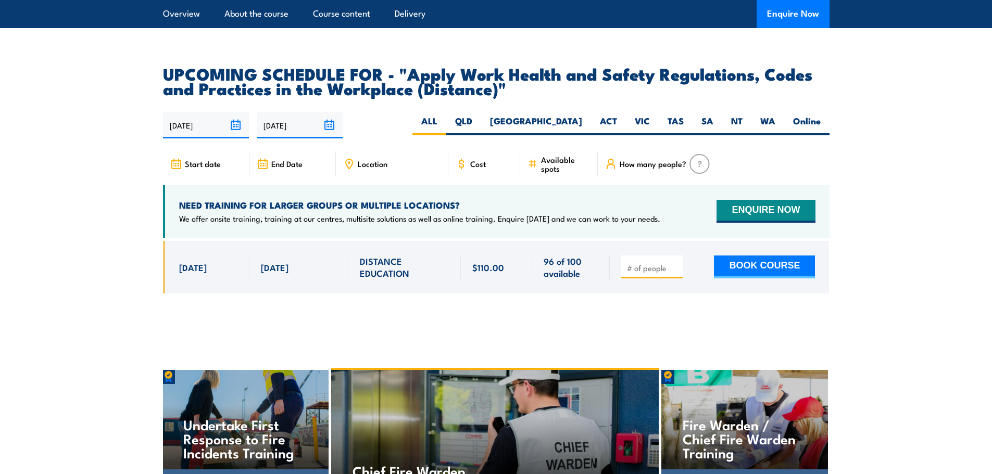
scroll to position [1614, 0]
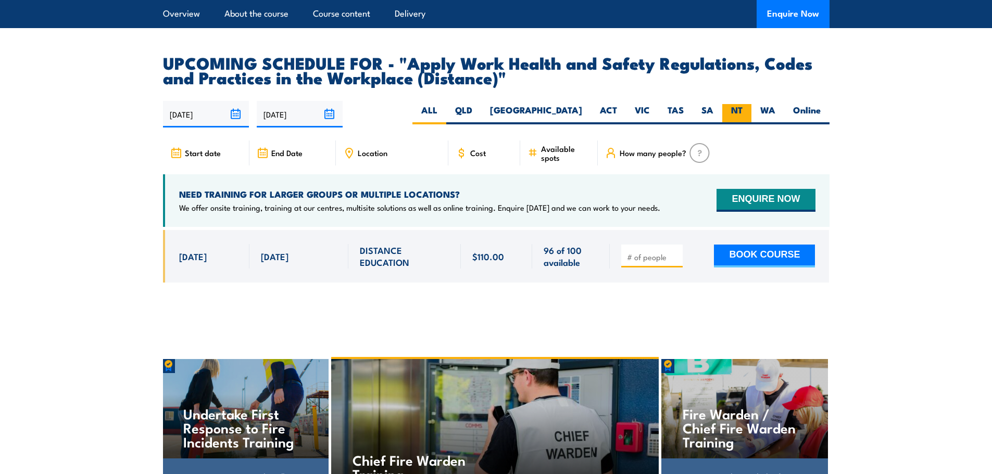
click at [738, 104] on label "NT" at bounding box center [736, 114] width 29 height 20
click at [742, 104] on input "NT" at bounding box center [745, 107] width 7 height 7
radio input "true"
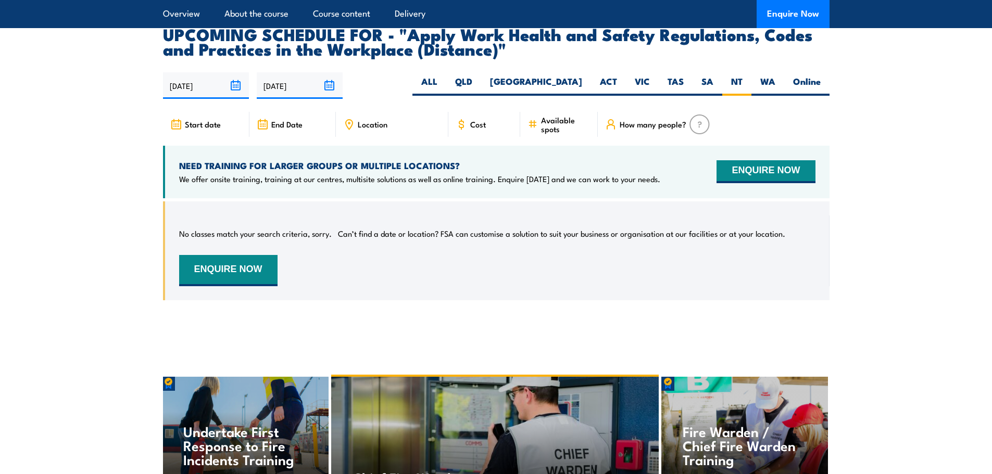
scroll to position [1653, 0]
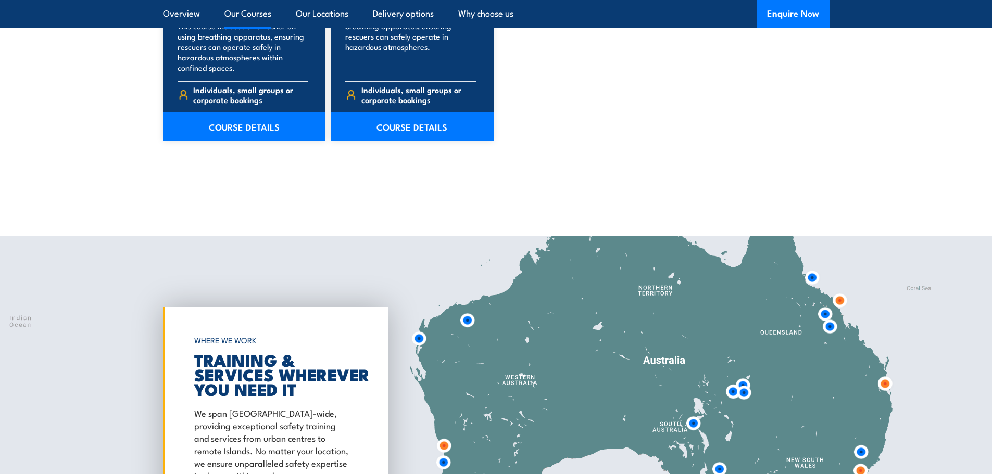
scroll to position [1353, 0]
